Goal: Check status: Check status

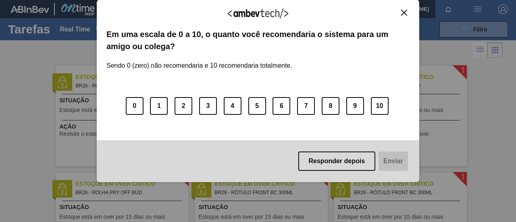
click at [405, 12] on img "Close" at bounding box center [404, 13] width 6 height 6
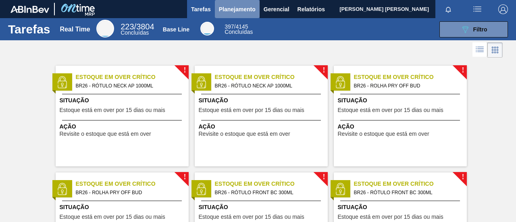
click at [240, 14] on button "Planejamento" at bounding box center [237, 9] width 45 height 18
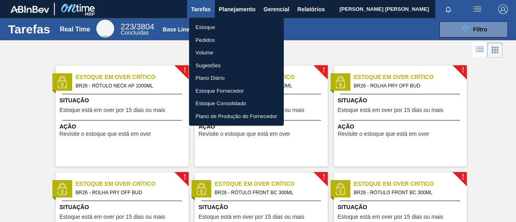
click at [217, 38] on li "Pedidos" at bounding box center [236, 40] width 95 height 13
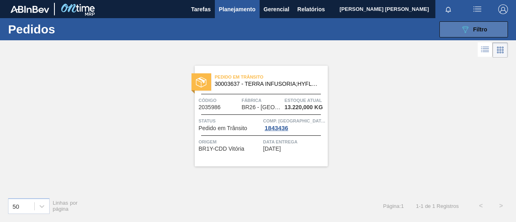
click at [458, 25] on button "089F7B8B-B2A5-4AFE-B5C0-19BA573D28AC Filtro" at bounding box center [473, 29] width 68 height 16
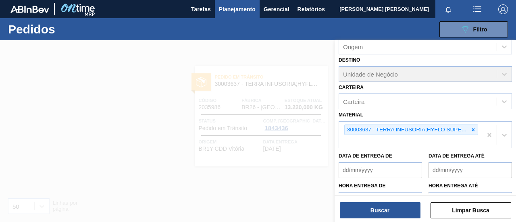
scroll to position [102, 0]
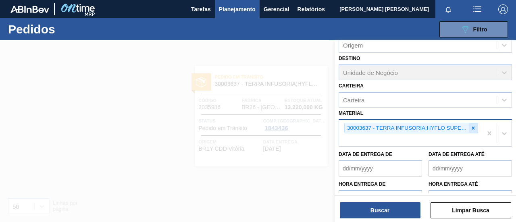
click at [471, 126] on icon at bounding box center [473, 128] width 6 height 6
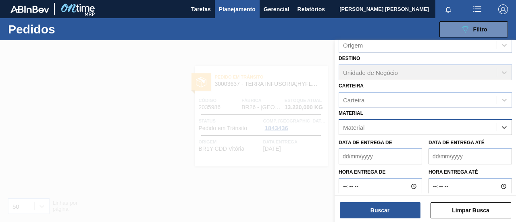
paste input "30003175"
type input "30003175"
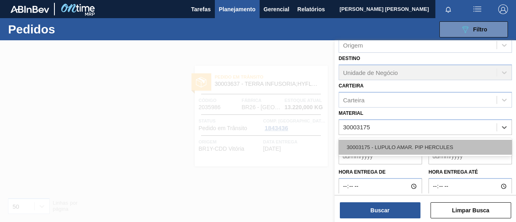
click at [397, 150] on div "30003175 - LUPULO AMAR. PIP HERCULES" at bounding box center [424, 147] width 173 height 15
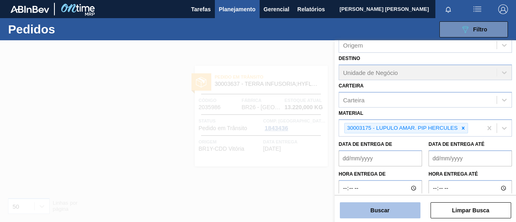
click at [388, 204] on button "Buscar" at bounding box center [380, 210] width 81 height 16
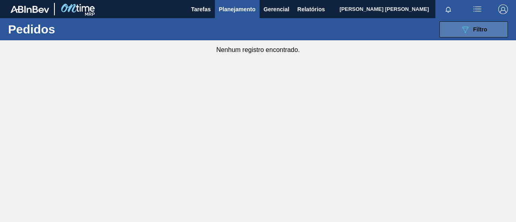
click at [471, 27] on div "089F7B8B-B2A5-4AFE-B5C0-19BA573D28AC Filtro" at bounding box center [473, 30] width 27 height 10
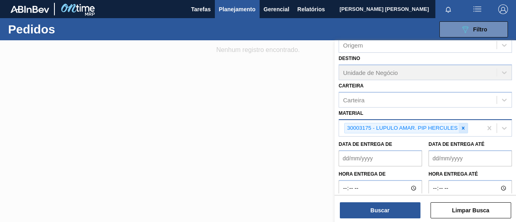
click at [461, 128] on icon at bounding box center [463, 128] width 6 height 6
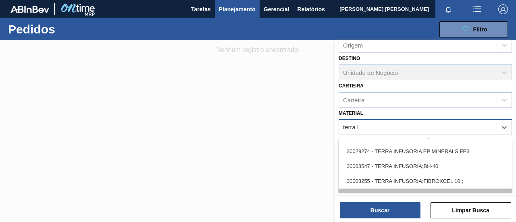
scroll to position [0, 0]
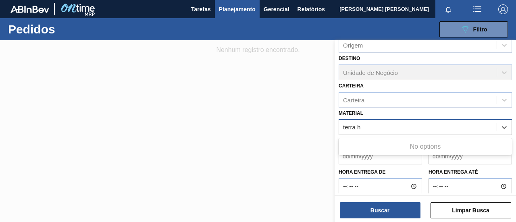
type input "terra hy"
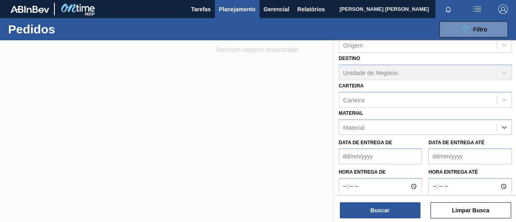
drag, startPoint x: 378, startPoint y: 129, endPoint x: 331, endPoint y: 130, distance: 46.7
click at [334, 130] on div "Código Pedido Portal Códido PO SAP Etapa Etapa Origem Origem Destino Unidade de…" at bounding box center [424, 151] width 181 height 222
paste input "30003637"
type input "30003637"
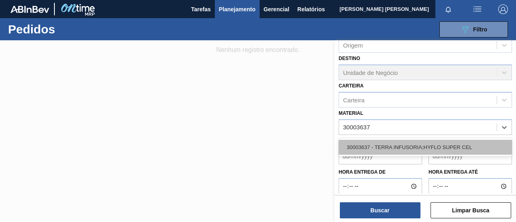
click at [363, 146] on div "30003637 - TERRA INFUSORIA;HYFLO SUPER CEL" at bounding box center [424, 147] width 173 height 15
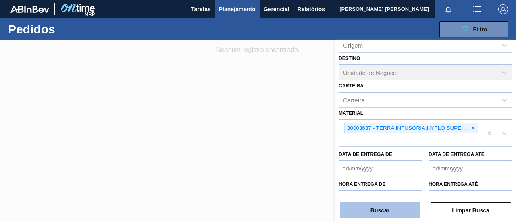
click at [365, 203] on button "Buscar" at bounding box center [380, 210] width 81 height 16
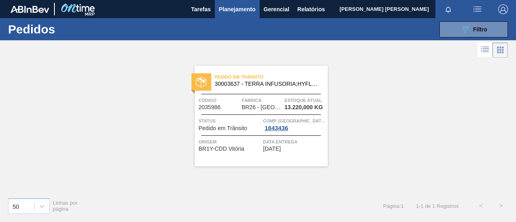
click at [243, 162] on div "Pedido [PERSON_NAME] 30003637 - TERRA INFUSORIA;HYFLO SUPER CEL Código 2035986 …" at bounding box center [261, 116] width 133 height 101
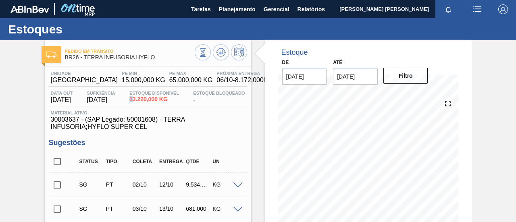
click at [133, 100] on div "Estoque Disponível 13.220,000 KG" at bounding box center [154, 97] width 54 height 13
click at [146, 100] on span "13.220,000 KG" at bounding box center [154, 99] width 50 height 6
drag, startPoint x: 136, startPoint y: 101, endPoint x: 162, endPoint y: 100, distance: 26.2
click at [162, 100] on span "13.220,000 KG" at bounding box center [154, 99] width 50 height 6
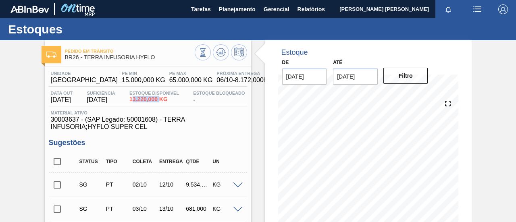
drag, startPoint x: 136, startPoint y: 100, endPoint x: 163, endPoint y: 100, distance: 27.0
click at [163, 100] on span "13.220,000 KG" at bounding box center [154, 99] width 50 height 6
click at [159, 101] on span "13.220,000 KG" at bounding box center [154, 99] width 50 height 6
drag, startPoint x: 87, startPoint y: 84, endPoint x: 122, endPoint y: 87, distance: 35.6
click at [122, 87] on div "Unidade Uberlândia PE MIN 15.000,000 KG PE MAX 65.000,000 KG Próxima Entrega 06…" at bounding box center [148, 79] width 198 height 16
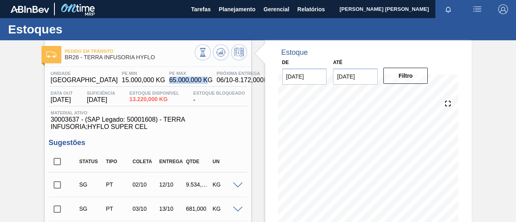
drag, startPoint x: 136, startPoint y: 80, endPoint x: 173, endPoint y: 85, distance: 37.4
click at [173, 85] on div "Unidade Uberlândia PE MIN 15.000,000 KG PE MAX 65.000,000 KG Próxima Entrega 06…" at bounding box center [148, 79] width 198 height 16
drag, startPoint x: 129, startPoint y: 187, endPoint x: 152, endPoint y: 189, distance: 23.5
click at [152, 189] on div "SG PT 02/10 12/10 9.534,000 KG" at bounding box center [154, 184] width 160 height 16
click at [137, 183] on div "02/10" at bounding box center [145, 184] width 28 height 6
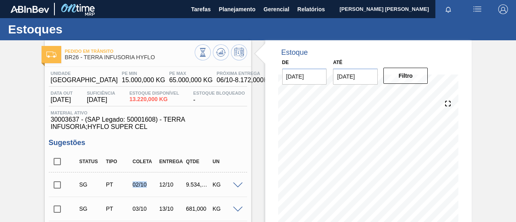
drag, startPoint x: 128, startPoint y: 186, endPoint x: 145, endPoint y: 186, distance: 17.3
click at [145, 186] on div "02/10" at bounding box center [140, 184] width 27 height 6
drag, startPoint x: 138, startPoint y: 99, endPoint x: 160, endPoint y: 98, distance: 22.2
click at [160, 98] on span "13.220,000 KG" at bounding box center [154, 99] width 50 height 6
drag, startPoint x: 141, startPoint y: 187, endPoint x: 160, endPoint y: 183, distance: 19.0
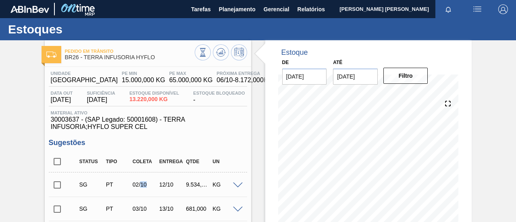
click at [160, 183] on div "SG PT 02/10 12/10 9.534,000 KG" at bounding box center [154, 184] width 160 height 16
click at [219, 10] on span "Planejamento" at bounding box center [237, 9] width 37 height 10
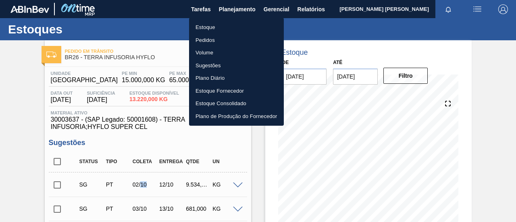
click at [209, 42] on li "Pedidos" at bounding box center [236, 40] width 95 height 13
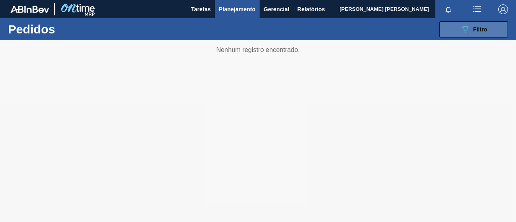
click at [459, 37] on button "089F7B8B-B2A5-4AFE-B5C0-19BA573D28AC Filtro" at bounding box center [473, 29] width 68 height 16
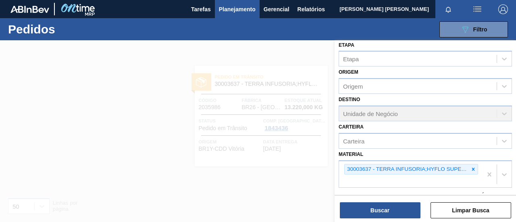
scroll to position [73, 0]
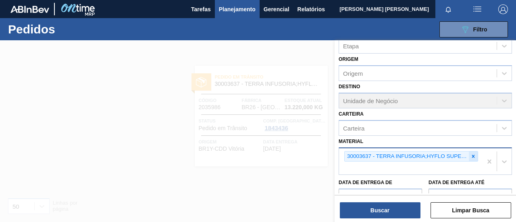
click at [475, 155] on div at bounding box center [473, 156] width 9 height 10
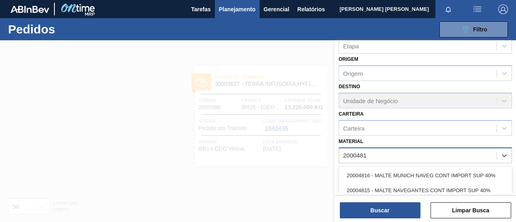
type input "20004815"
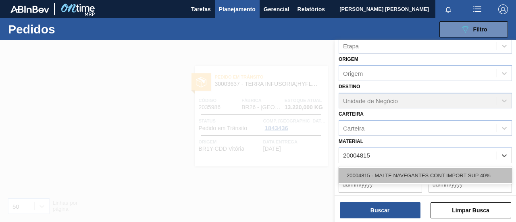
click at [411, 169] on div "20004815 - MALTE NAVEGANTES CONT IMPORT SUP 40%" at bounding box center [424, 175] width 173 height 15
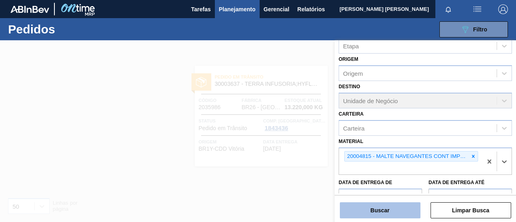
click at [389, 210] on button "Buscar" at bounding box center [380, 210] width 81 height 16
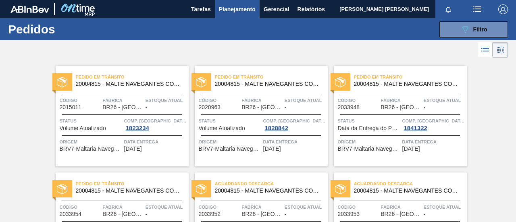
click at [132, 89] on div "Pedido [PERSON_NAME] 20004815 - MALTE NAVEGANTES CONT IMPORT SUP 40% Código 201…" at bounding box center [122, 116] width 133 height 101
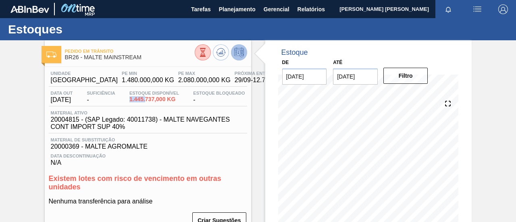
drag, startPoint x: 132, startPoint y: 103, endPoint x: 149, endPoint y: 101, distance: 17.0
click at [149, 101] on span "1.445.737,000 KG" at bounding box center [154, 99] width 50 height 6
drag, startPoint x: 88, startPoint y: 81, endPoint x: 112, endPoint y: 81, distance: 24.6
click at [122, 81] on span "1.480.000,000 KG" at bounding box center [148, 80] width 52 height 7
click at [230, 12] on span "Planejamento" at bounding box center [237, 9] width 37 height 10
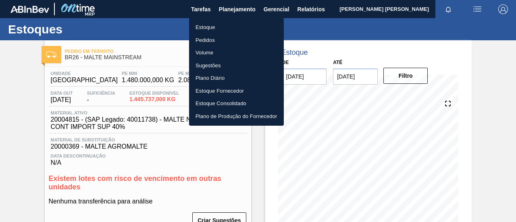
click at [124, 29] on div at bounding box center [258, 111] width 516 height 222
